Goal: Task Accomplishment & Management: Use online tool/utility

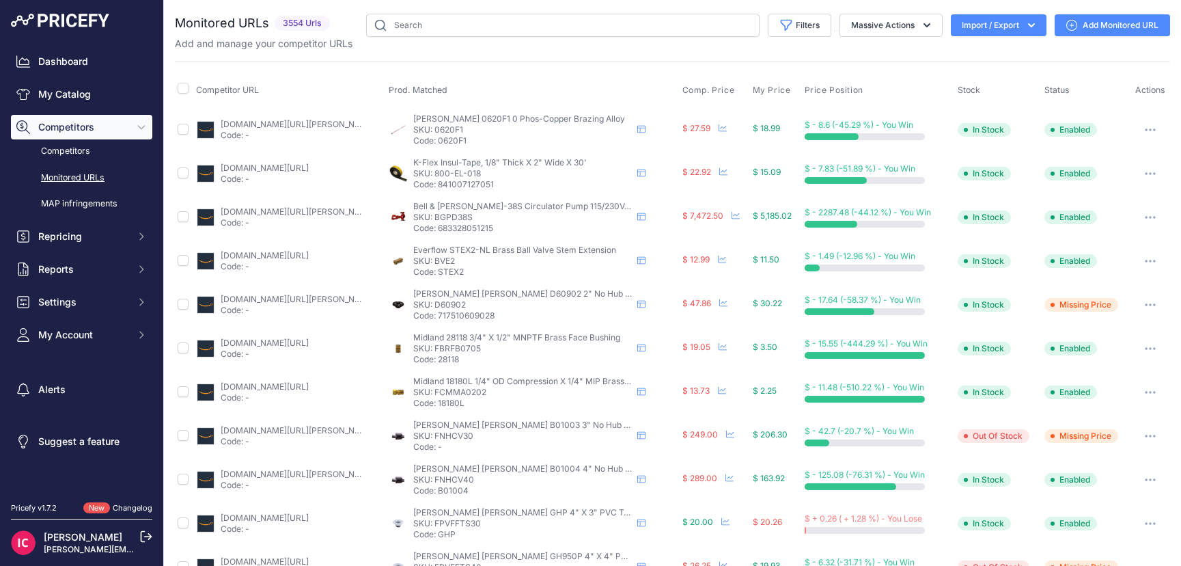
click at [1013, 31] on button "Import / Export" at bounding box center [999, 25] width 96 height 22
click at [184, 92] on input "checkbox" at bounding box center [183, 88] width 11 height 11
checkbox input "true"
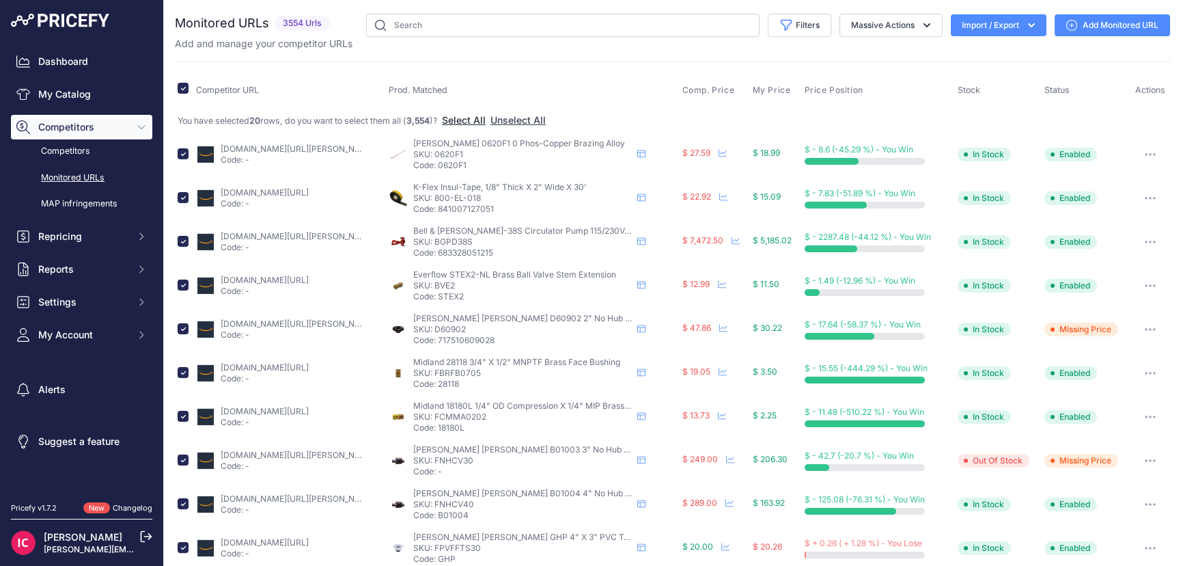
click at [469, 122] on button "Select All" at bounding box center [464, 120] width 44 height 14
click at [1025, 22] on icon "button" at bounding box center [1032, 25] width 14 height 14
click at [958, 77] on div "Export" at bounding box center [997, 78] width 109 height 25
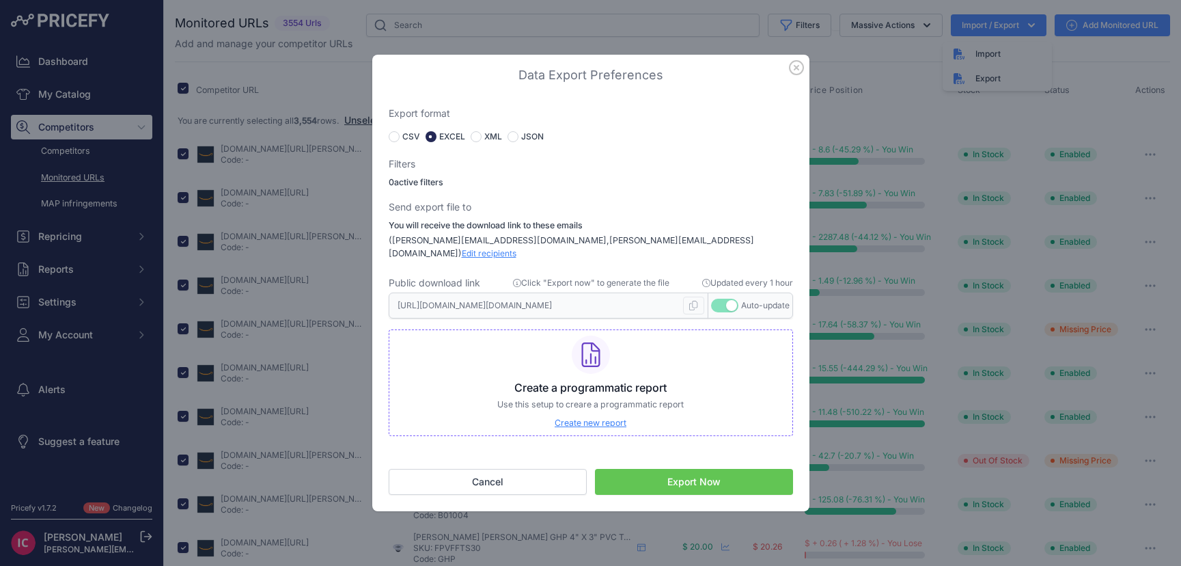
click at [517, 248] on span "Edit recipients" at bounding box center [489, 253] width 55 height 10
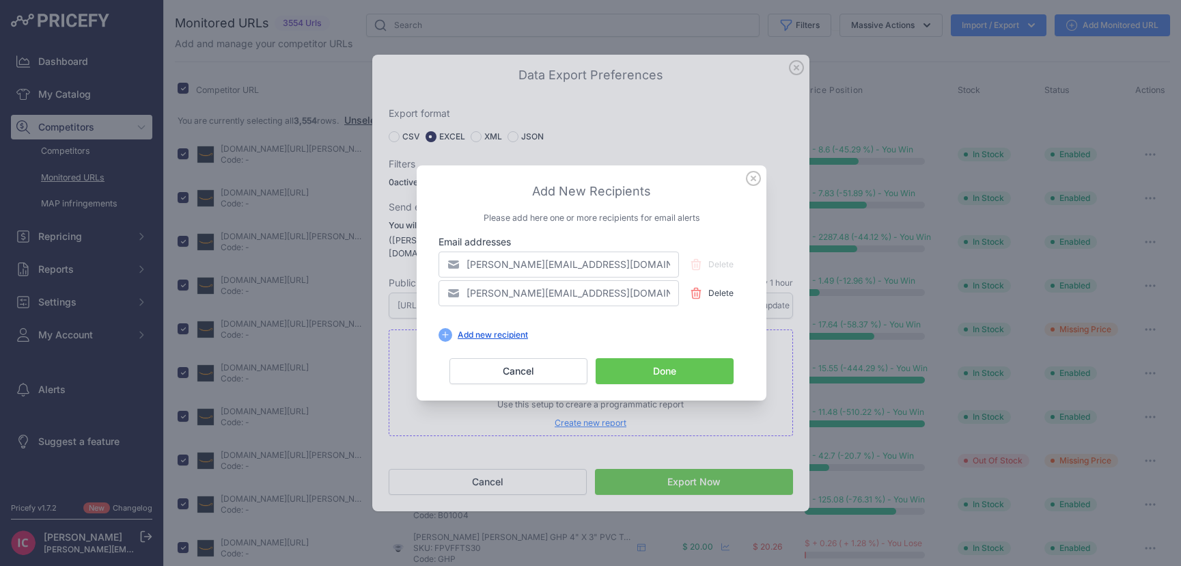
click at [471, 338] on div "Add new recipient" at bounding box center [492, 334] width 81 height 11
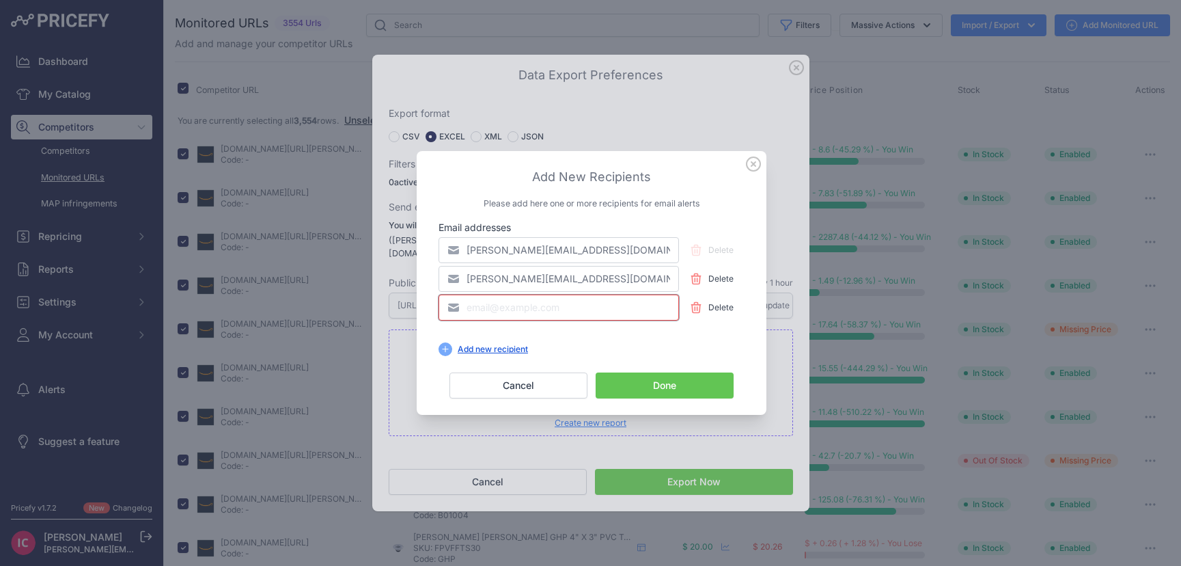
click at [486, 309] on input "email" at bounding box center [559, 308] width 241 height 26
type input "[PERSON_NAME][EMAIL_ADDRESS][DOMAIN_NAME]"
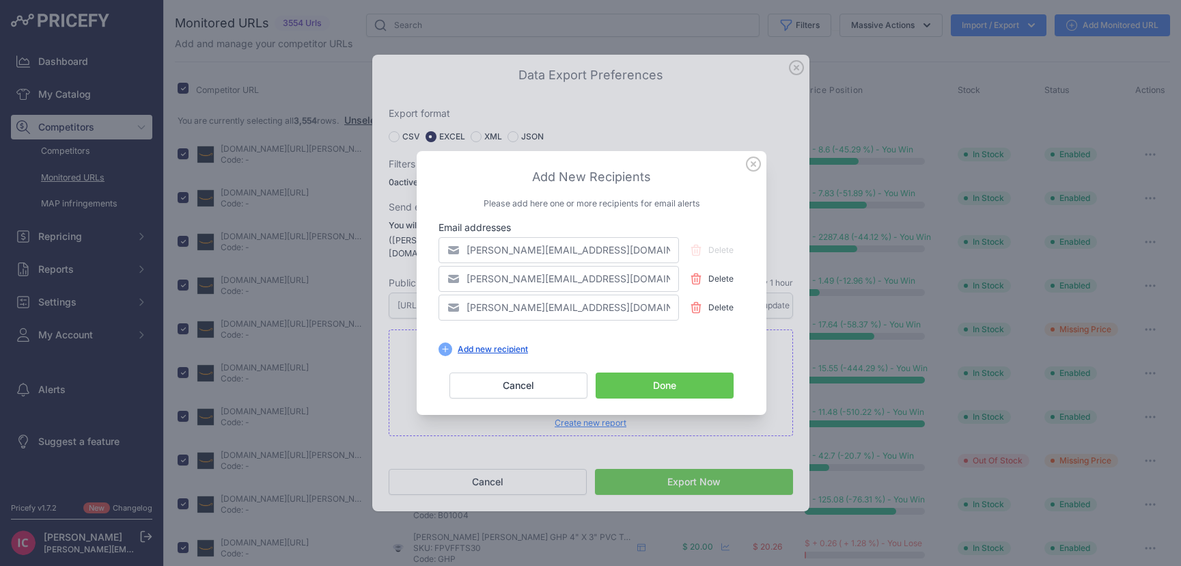
click at [620, 382] on button "Done" at bounding box center [665, 385] width 138 height 26
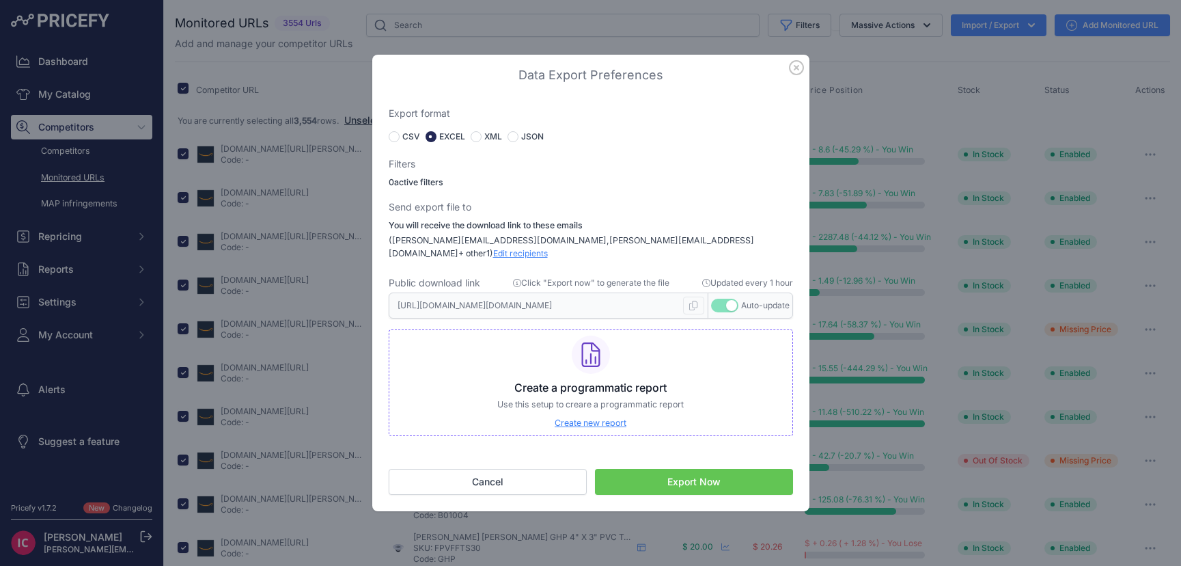
click at [658, 471] on button "Export Now" at bounding box center [694, 482] width 198 height 26
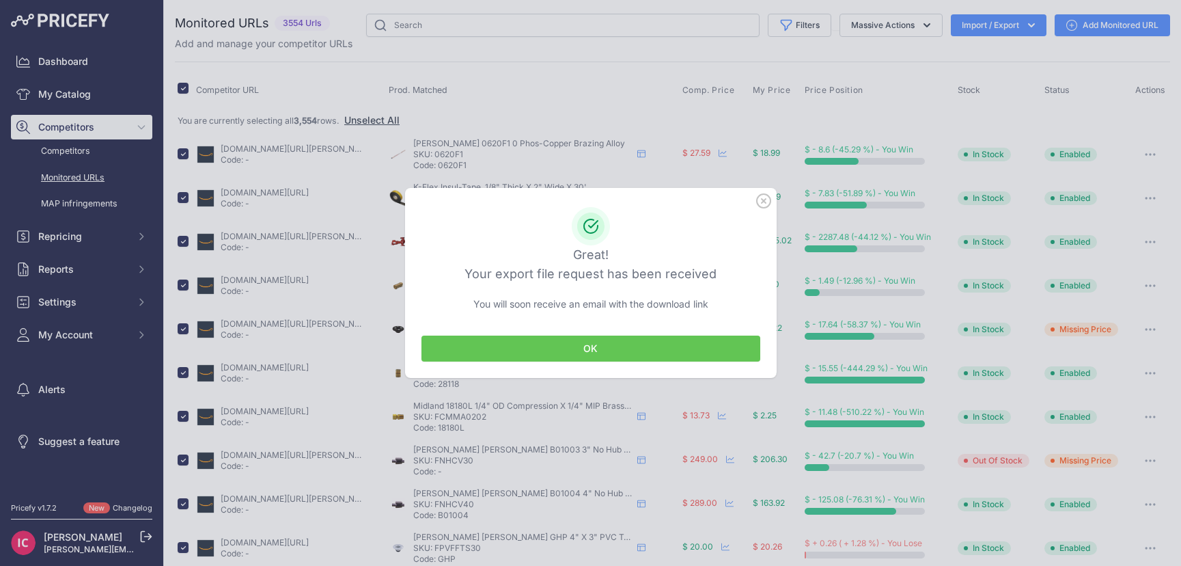
click at [617, 354] on button "OK" at bounding box center [591, 349] width 339 height 26
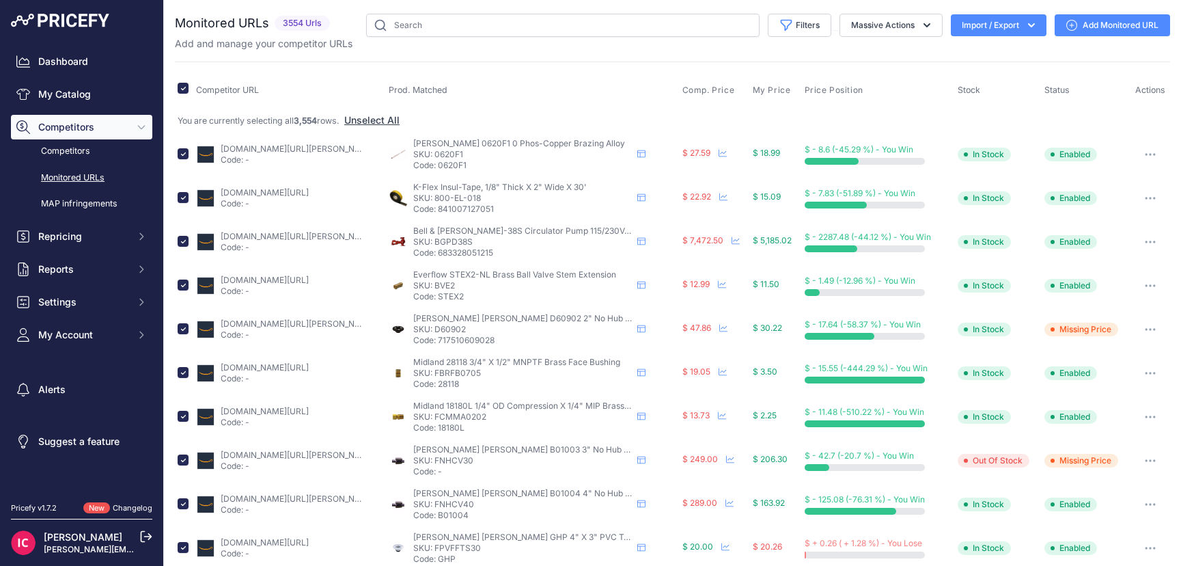
click at [1025, 29] on icon "button" at bounding box center [1032, 25] width 14 height 14
click at [961, 82] on div "Export" at bounding box center [997, 78] width 109 height 25
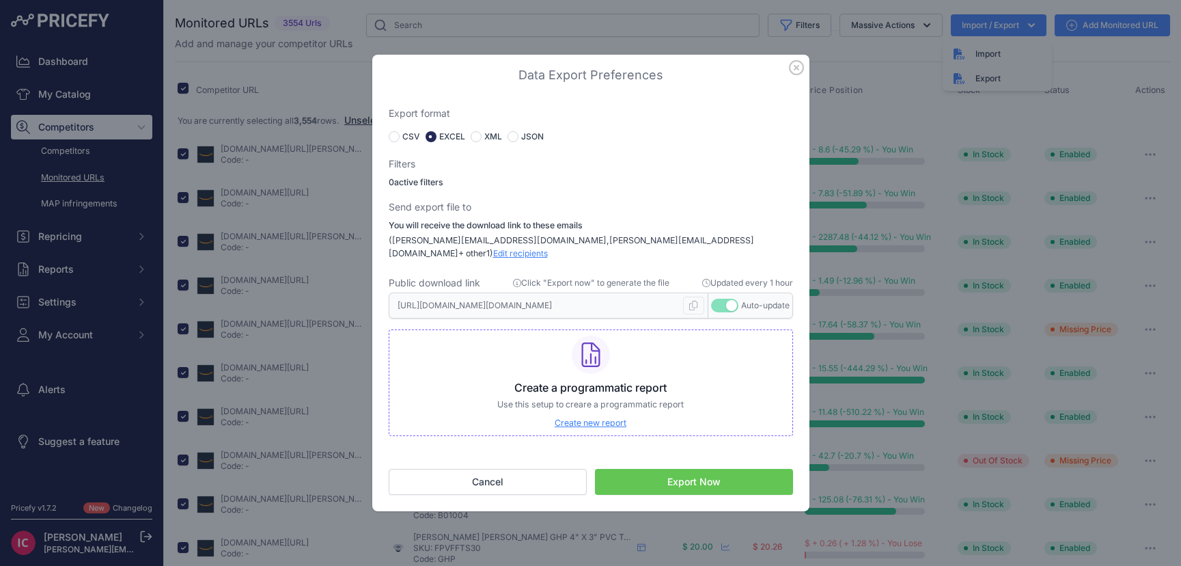
click at [795, 75] on icon "button" at bounding box center [796, 67] width 15 height 15
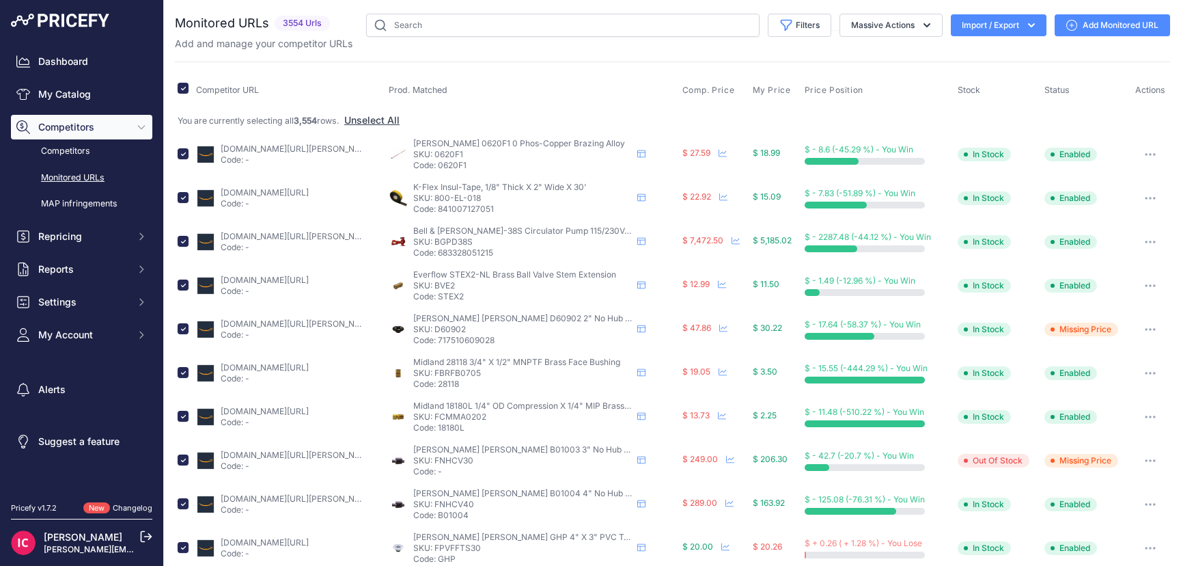
click at [1004, 32] on button "Import / Export" at bounding box center [999, 25] width 96 height 22
click at [979, 75] on div "Export" at bounding box center [997, 78] width 109 height 25
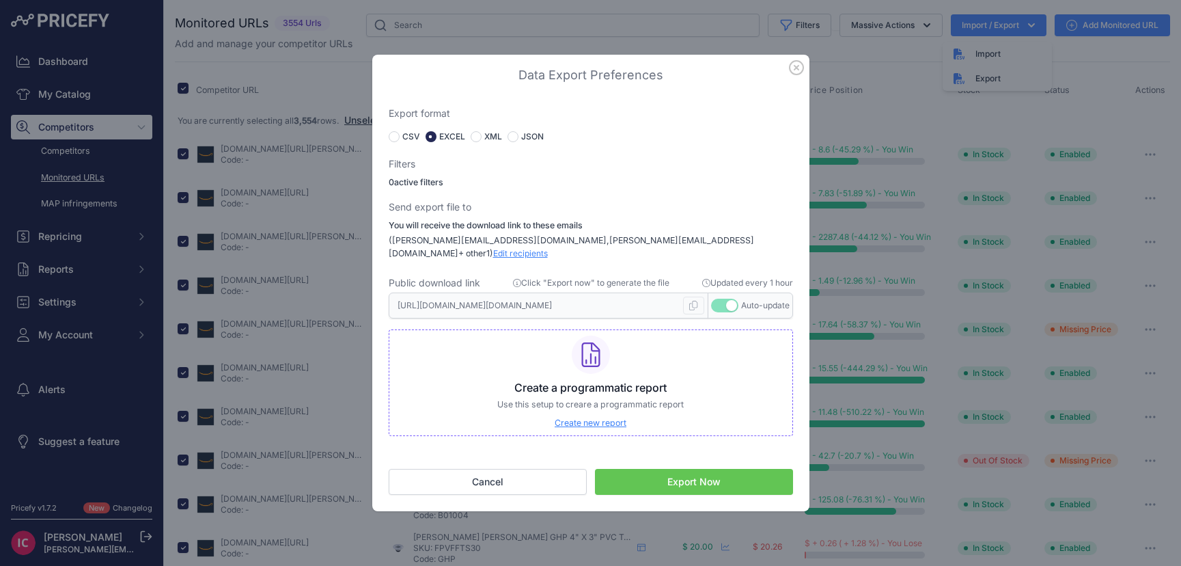
click at [548, 248] on span "Edit recipients" at bounding box center [520, 253] width 55 height 10
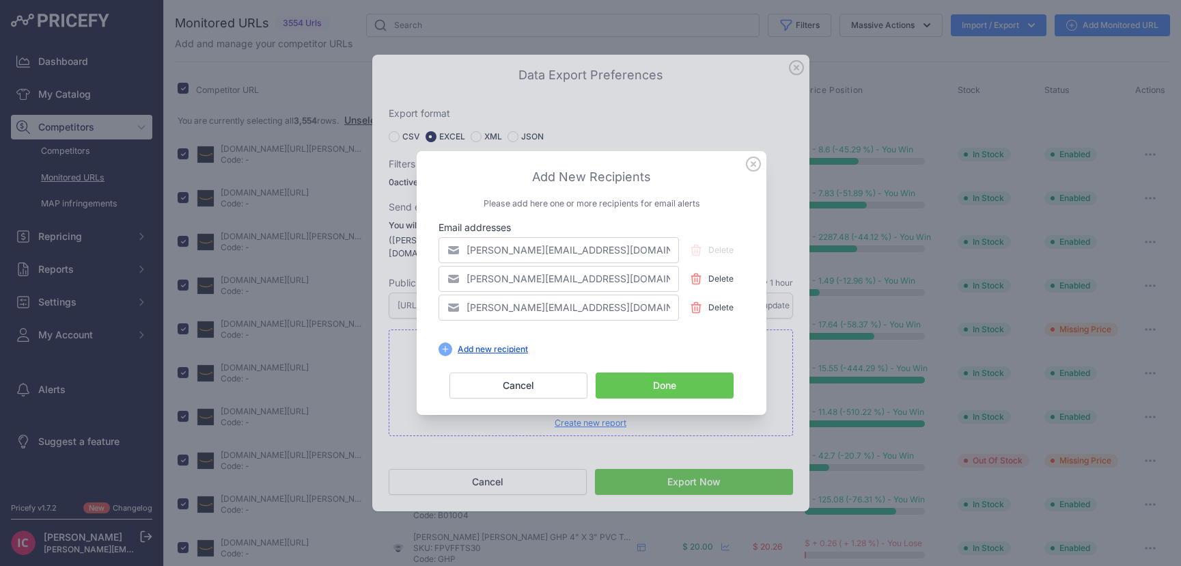
click at [753, 164] on icon at bounding box center [754, 164] width 14 height 14
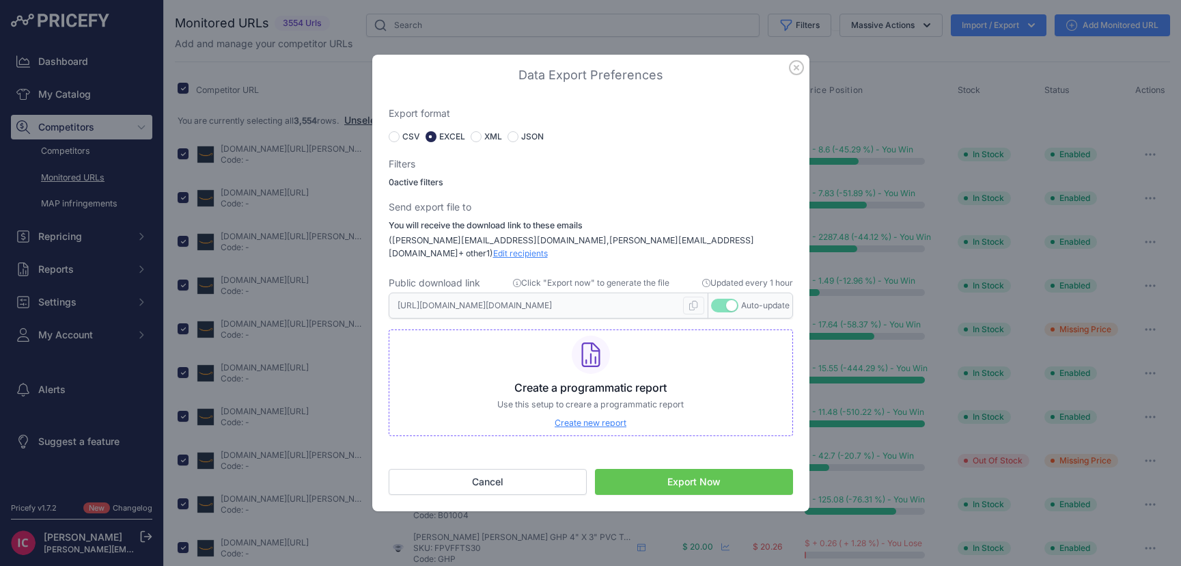
click at [548, 250] on span "Edit recipients" at bounding box center [520, 253] width 55 height 10
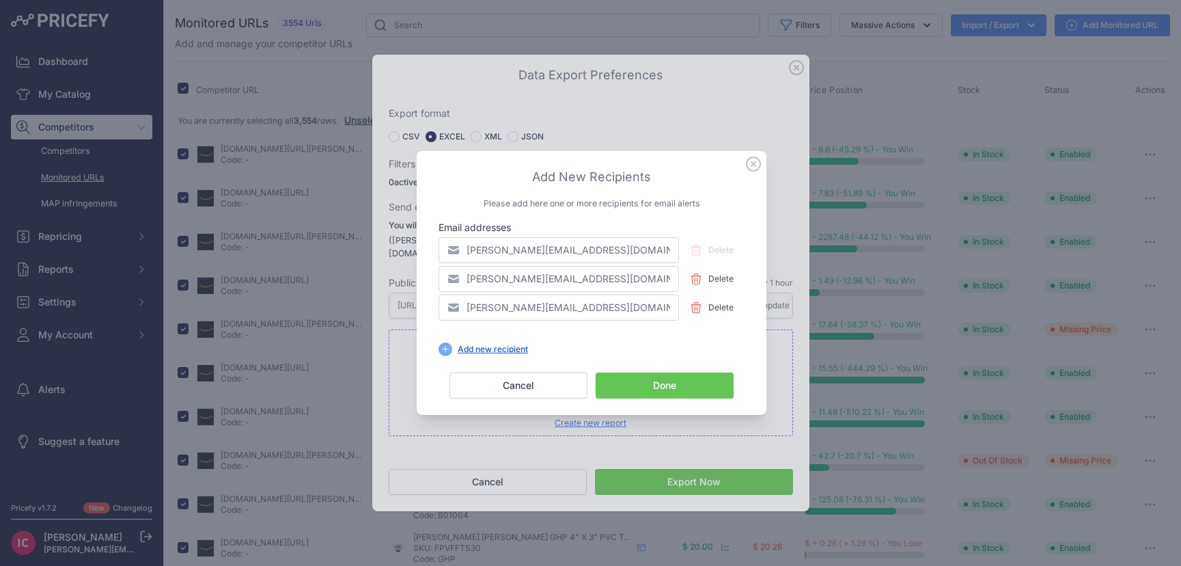
click at [753, 165] on icon at bounding box center [754, 164] width 14 height 14
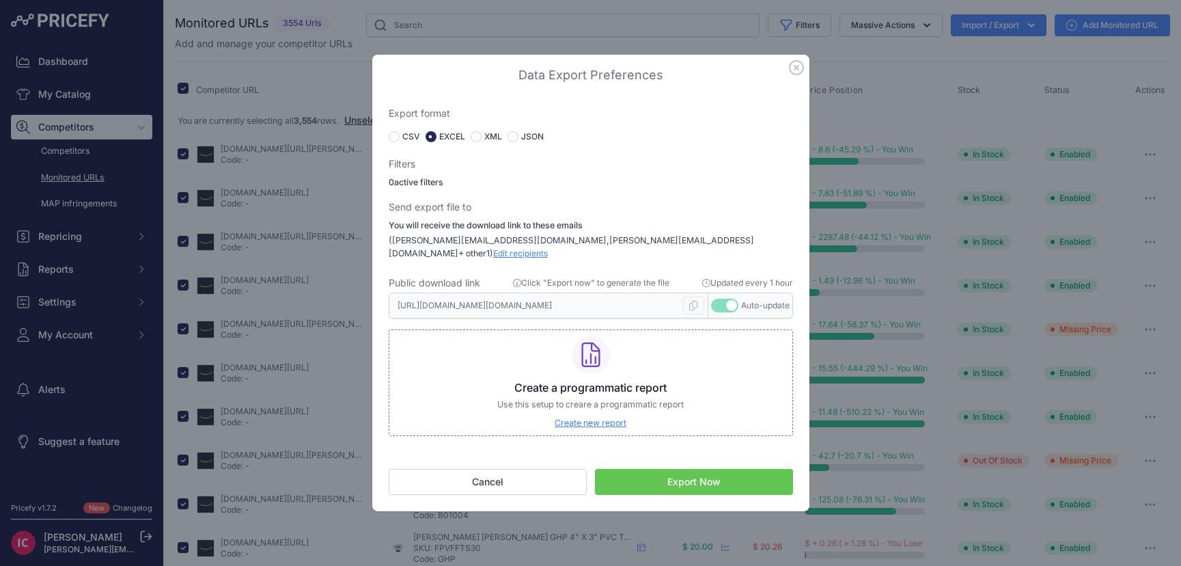
click at [799, 73] on icon "button" at bounding box center [796, 67] width 15 height 15
